Goal: Transaction & Acquisition: Download file/media

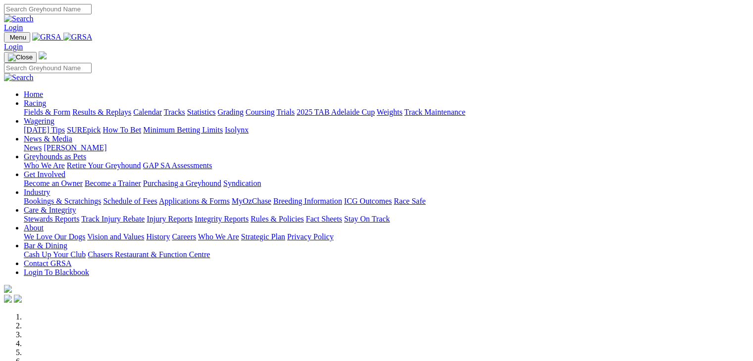
scroll to position [297, 0]
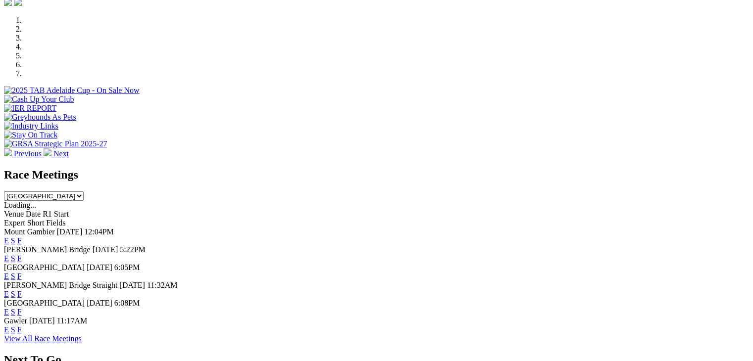
click at [84, 192] on select "South Australia New South Wales Northern Territory Queensland Tasmania Victoria…" at bounding box center [44, 196] width 80 height 9
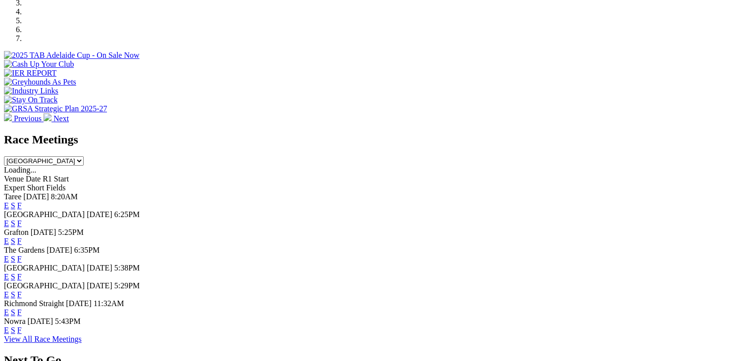
scroll to position [347, 0]
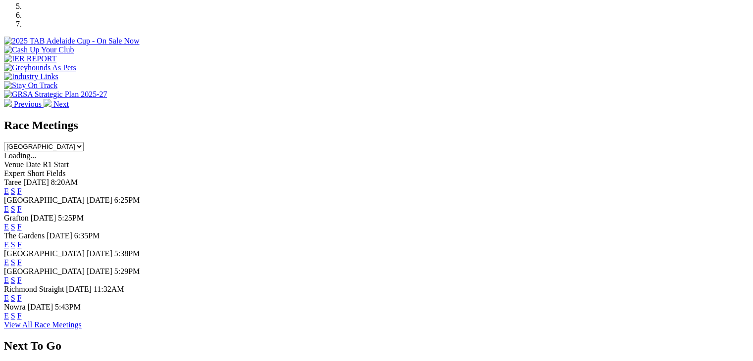
click at [84, 142] on select "South Australia New South Wales Northern Territory Queensland Tasmania Victoria…" at bounding box center [44, 146] width 80 height 9
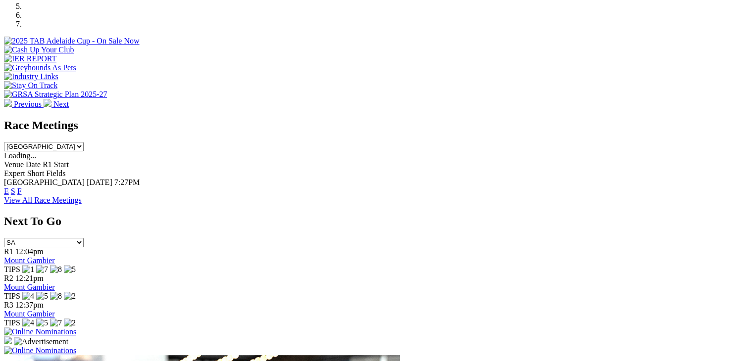
click at [84, 142] on select "South Australia New South Wales Northern Territory Queensland Tasmania Victoria…" at bounding box center [44, 146] width 80 height 9
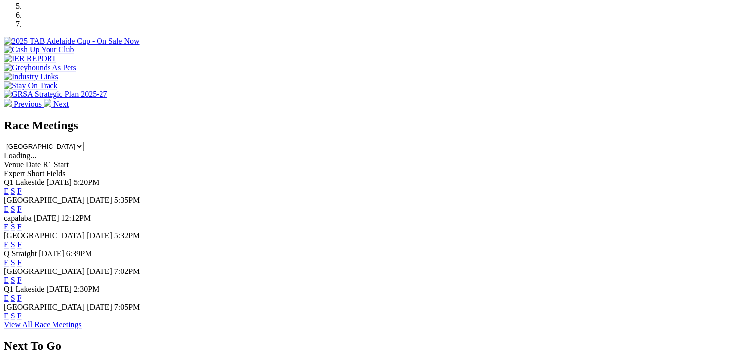
click at [84, 142] on select "South Australia New South Wales Northern Territory Queensland Tasmania Victoria…" at bounding box center [44, 146] width 80 height 9
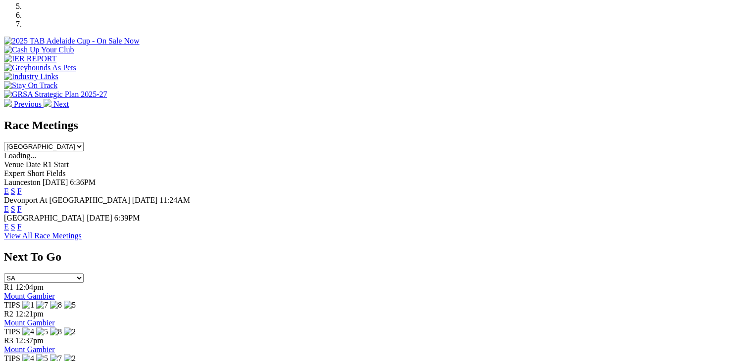
click at [84, 142] on select "South Australia New South Wales Northern Territory Queensland Tasmania Victoria…" at bounding box center [44, 146] width 80 height 9
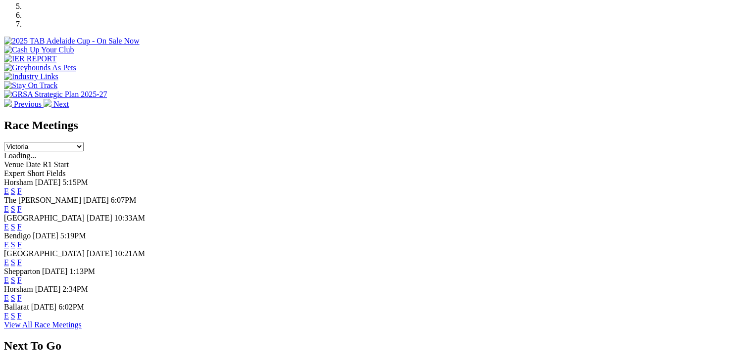
click at [84, 142] on select "South Australia New South Wales Northern Territory Queensland Tasmania Victoria…" at bounding box center [44, 146] width 80 height 9
select select "WA"
click at [84, 142] on select "South Australia New South Wales Northern Territory Queensland Tasmania Victoria…" at bounding box center [44, 146] width 80 height 9
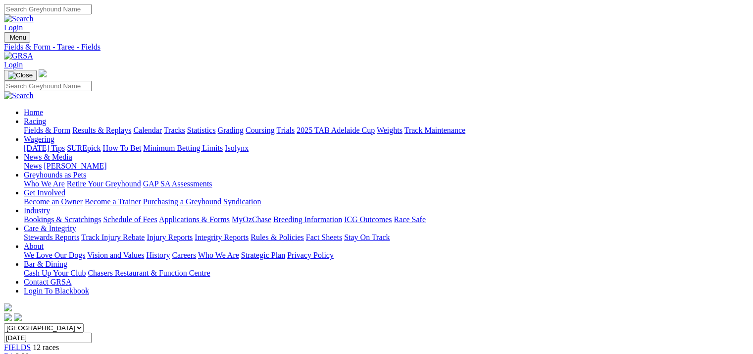
drag, startPoint x: 555, startPoint y: 224, endPoint x: 553, endPoint y: 246, distance: 21.4
click at [536, 133] on link "CSV (Excel)" at bounding box center [515, 128] width 41 height 8
click at [536, 129] on link "CSV (Excel)" at bounding box center [515, 124] width 41 height 8
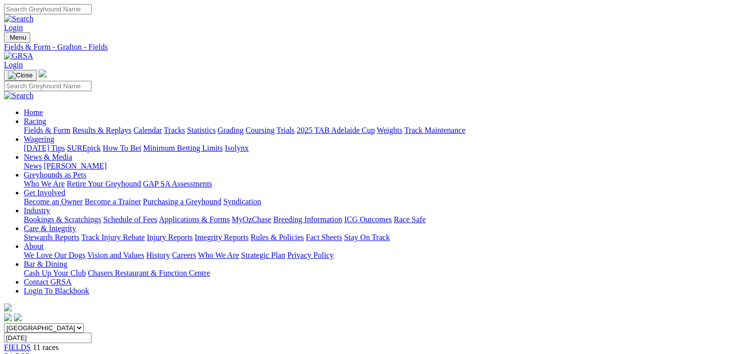
click at [536, 129] on link "CSV (Excel)" at bounding box center [515, 124] width 41 height 8
drag, startPoint x: 571, startPoint y: 219, endPoint x: 568, endPoint y: 233, distance: 14.6
click at [536, 129] on link "CSV (Excel)" at bounding box center [515, 124] width 41 height 8
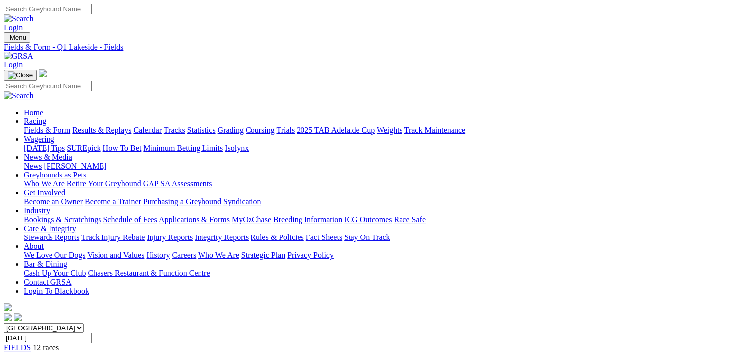
drag, startPoint x: 566, startPoint y: 216, endPoint x: 566, endPoint y: 223, distance: 7.4
click at [536, 129] on link "CSV (Excel)" at bounding box center [515, 124] width 41 height 8
drag, startPoint x: 591, startPoint y: 218, endPoint x: 583, endPoint y: 243, distance: 25.7
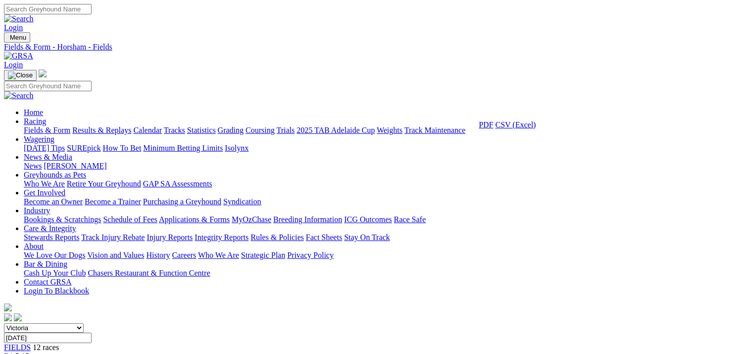
click at [536, 129] on link "CSV (Excel)" at bounding box center [515, 124] width 41 height 8
drag, startPoint x: 567, startPoint y: 221, endPoint x: 566, endPoint y: 246, distance: 25.3
click at [536, 129] on link "CSV (Excel)" at bounding box center [515, 124] width 41 height 8
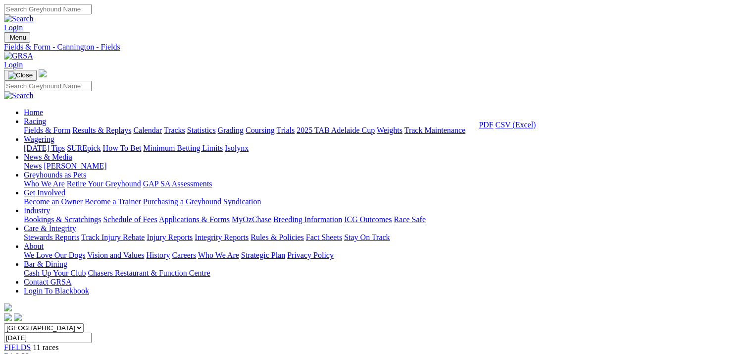
click at [536, 129] on link "CSV (Excel)" at bounding box center [515, 124] width 41 height 8
